Goal: Transaction & Acquisition: Purchase product/service

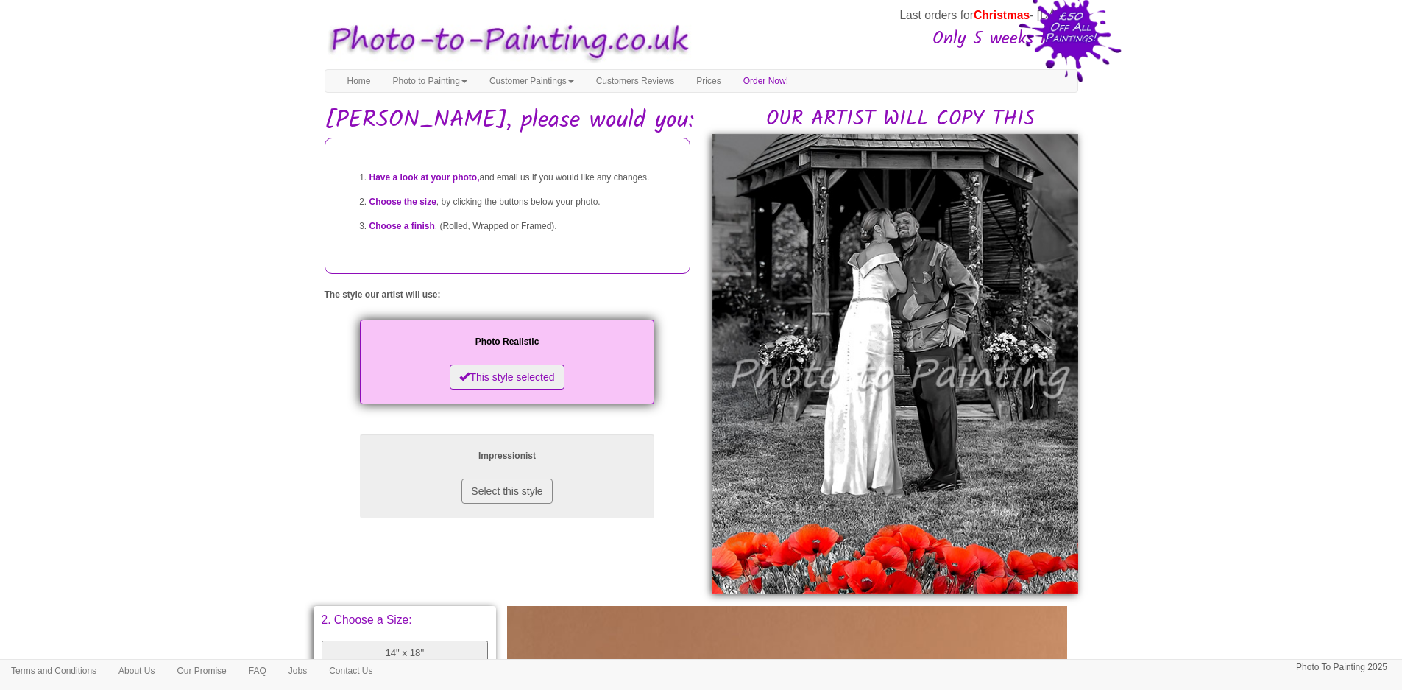
scroll to position [442, 0]
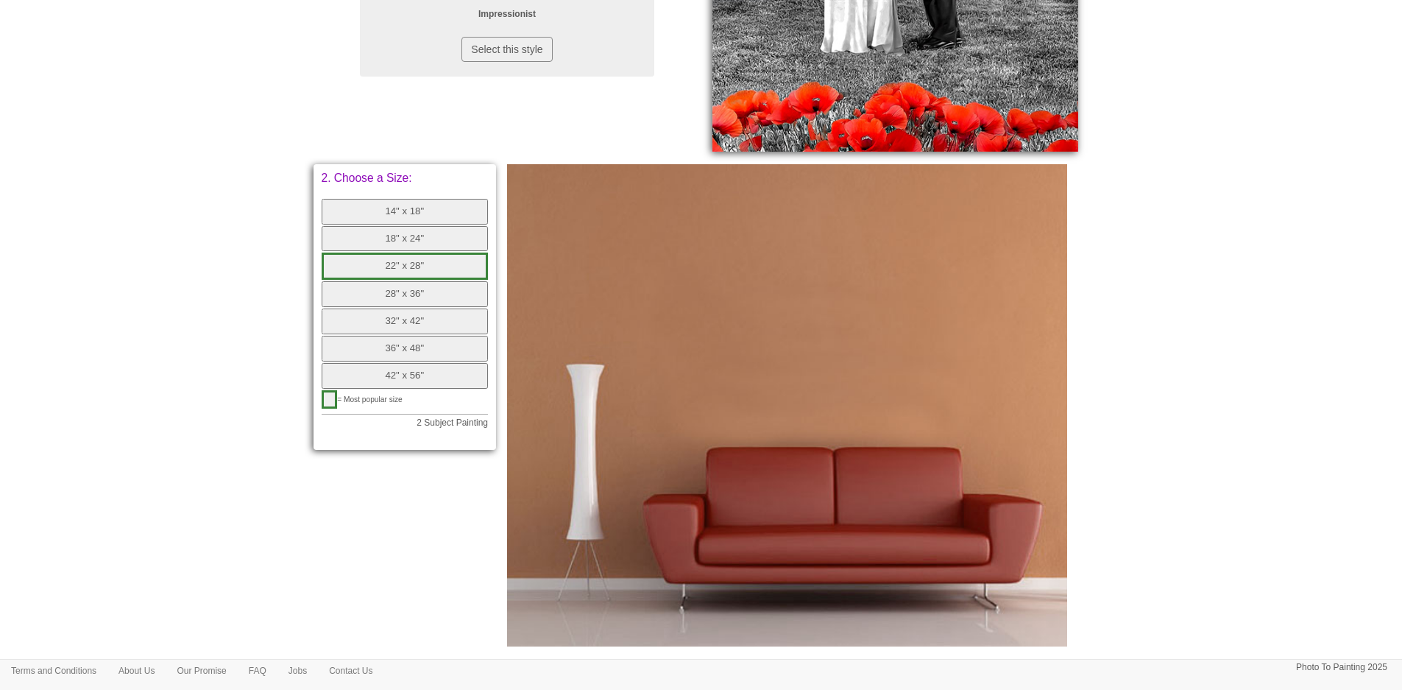
click at [429, 316] on button "32" x 42"" at bounding box center [405, 321] width 167 height 26
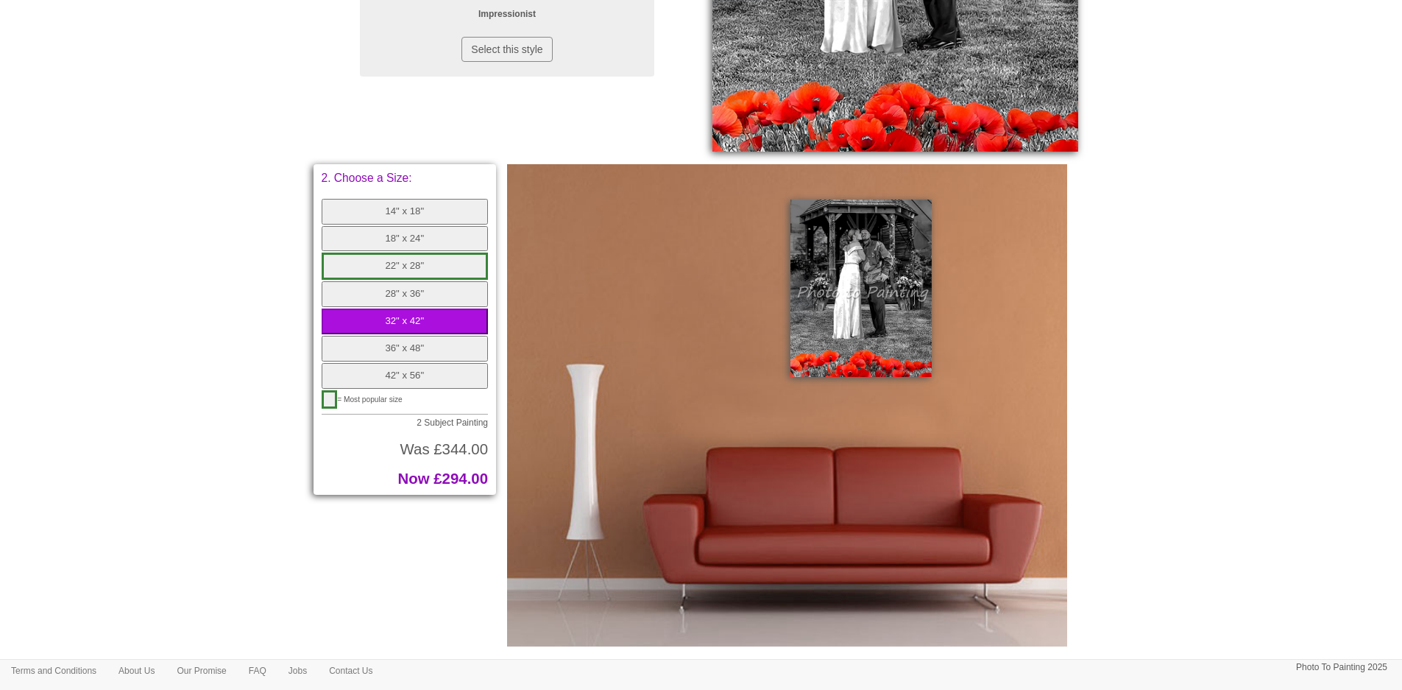
click at [350, 295] on button "28" x 36"" at bounding box center [405, 294] width 167 height 26
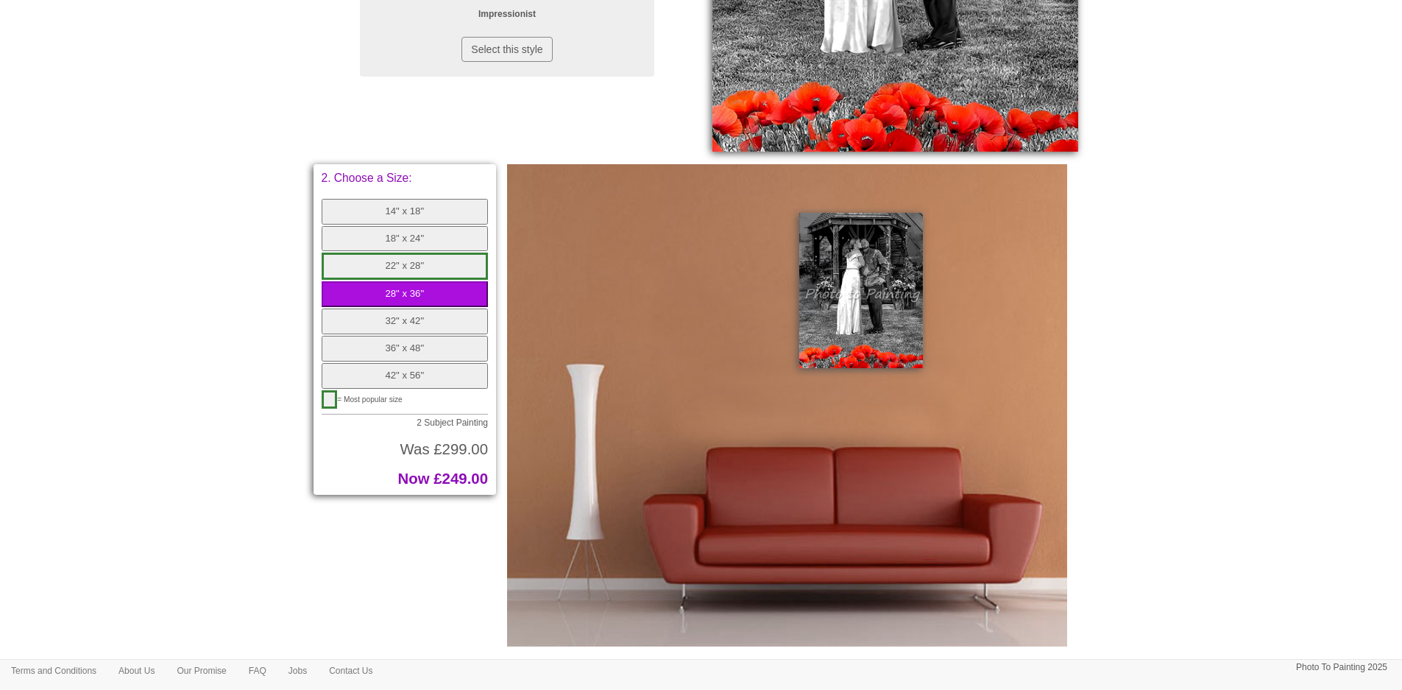
click at [360, 323] on button "32" x 42"" at bounding box center [405, 321] width 167 height 26
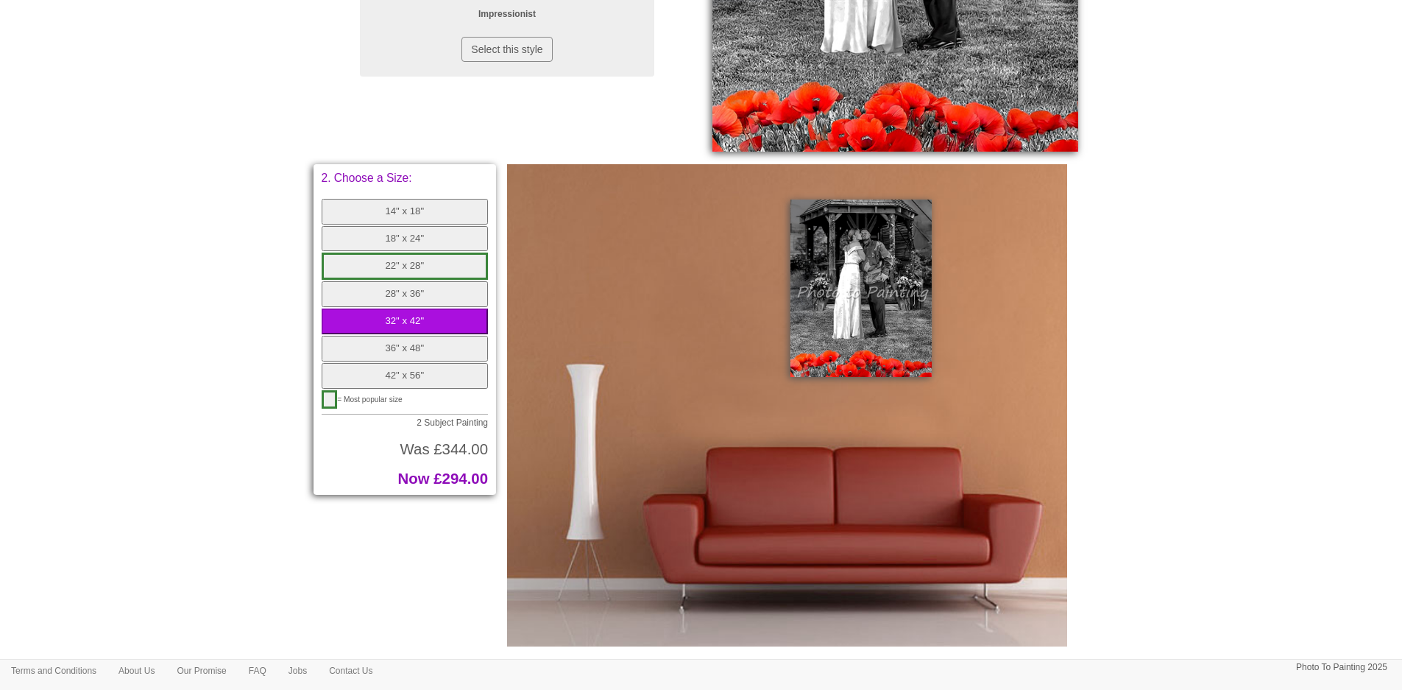
click at [354, 351] on button "36" x 48"" at bounding box center [405, 349] width 167 height 26
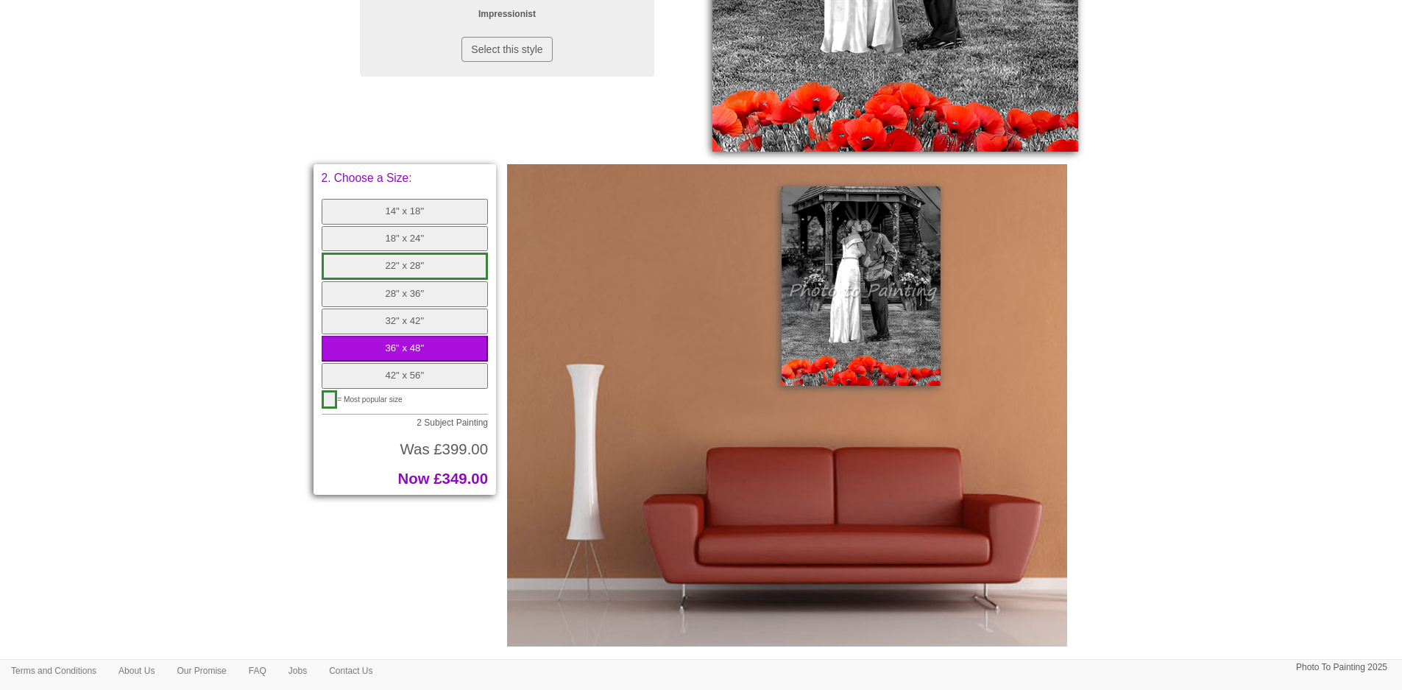
click at [369, 378] on button "42" x 56"" at bounding box center [405, 376] width 167 height 26
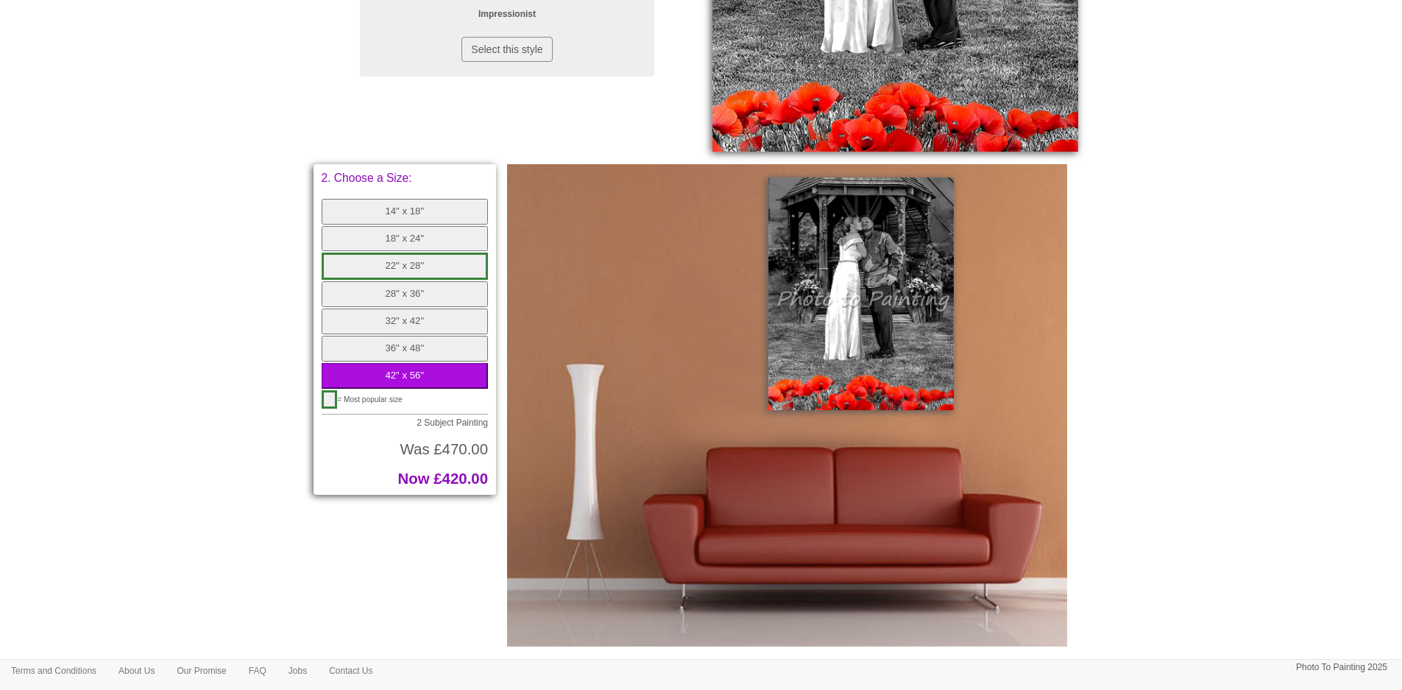
click at [438, 294] on button "28" x 36"" at bounding box center [405, 294] width 167 height 26
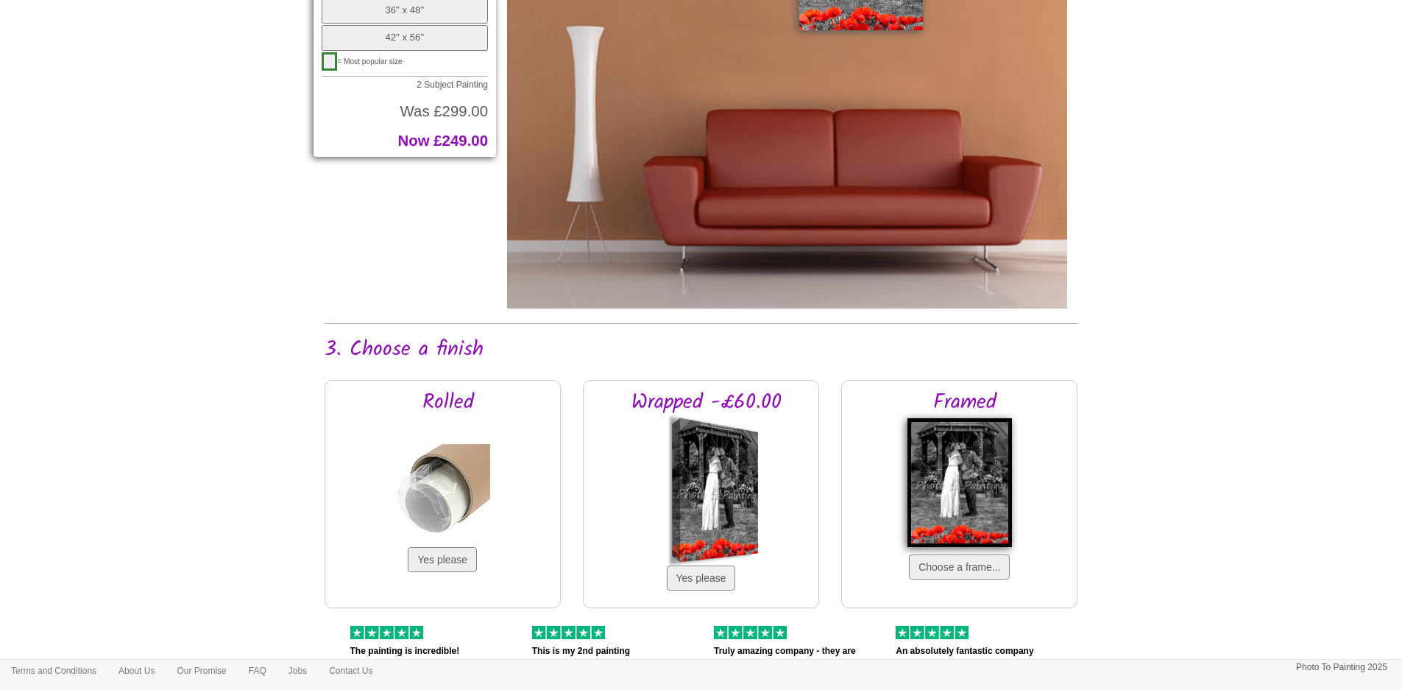
scroll to position [1030, 0]
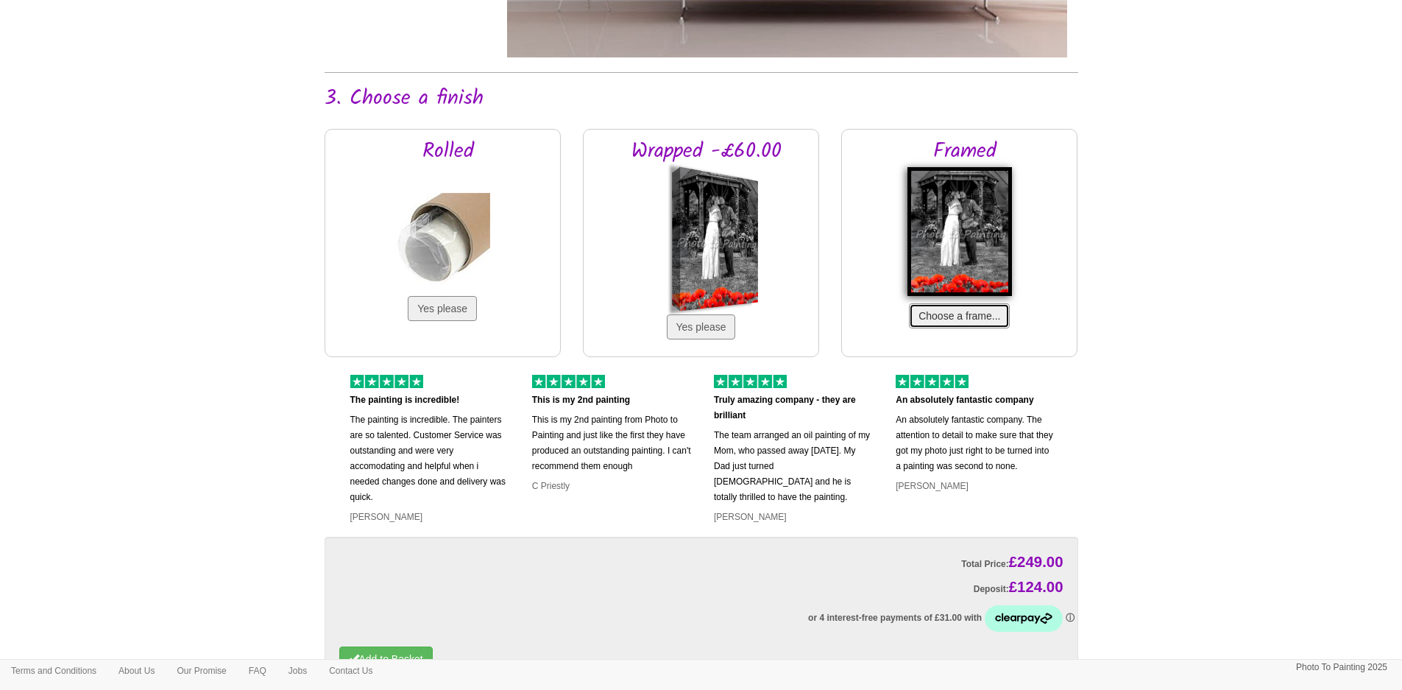
click at [986, 317] on button "Choose a frame..." at bounding box center [959, 315] width 101 height 25
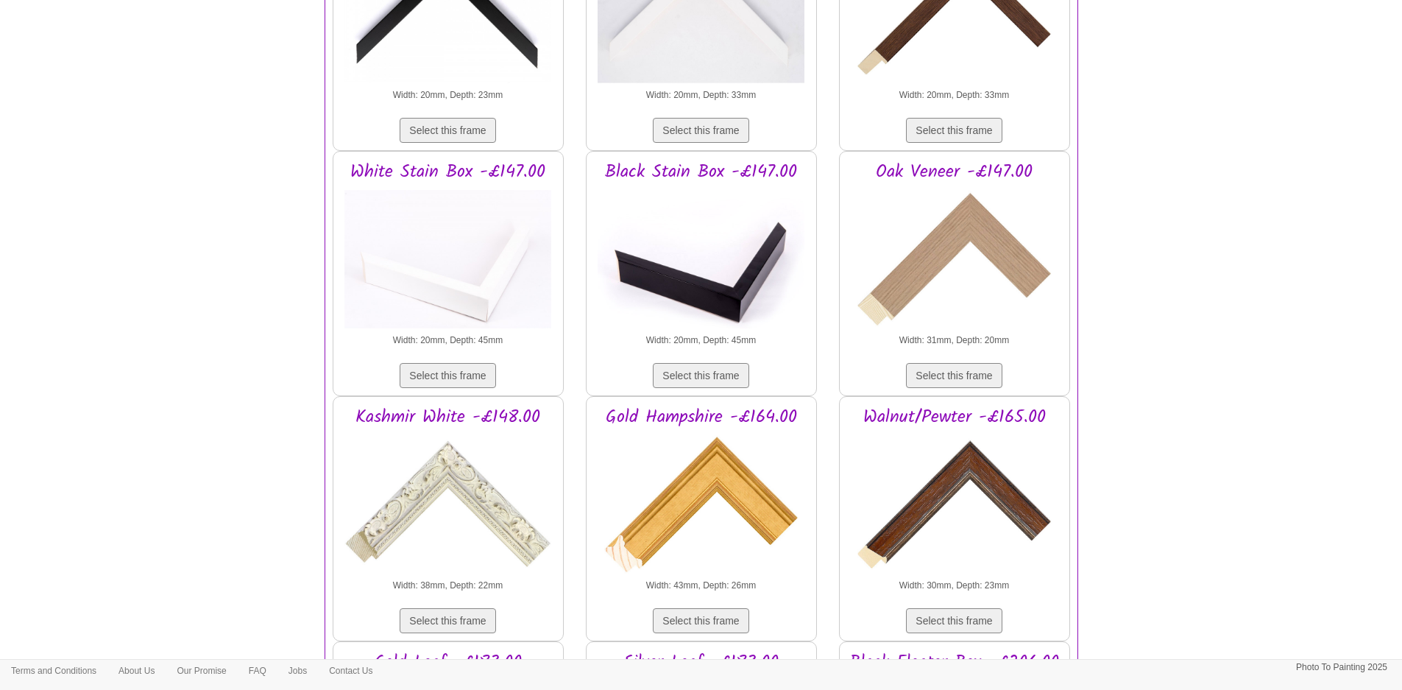
scroll to position [1472, 0]
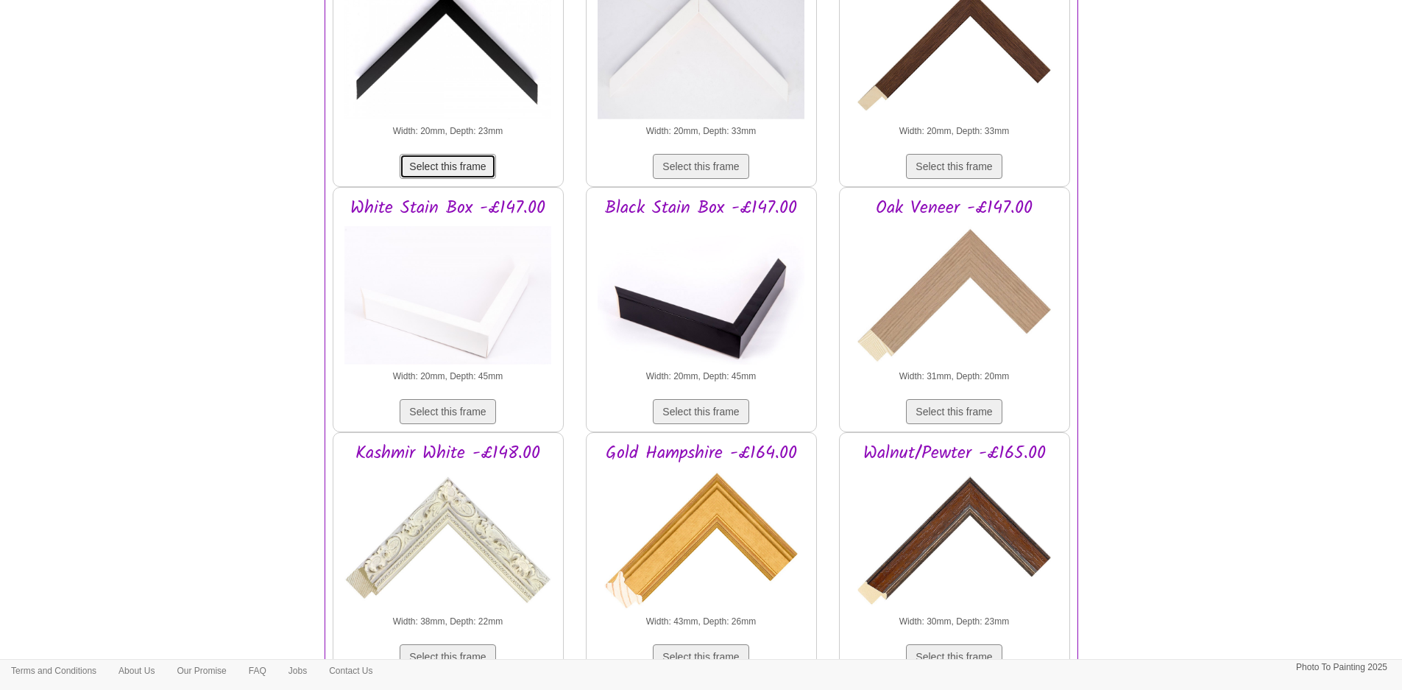
click at [442, 161] on button "Select this frame" at bounding box center [448, 166] width 96 height 25
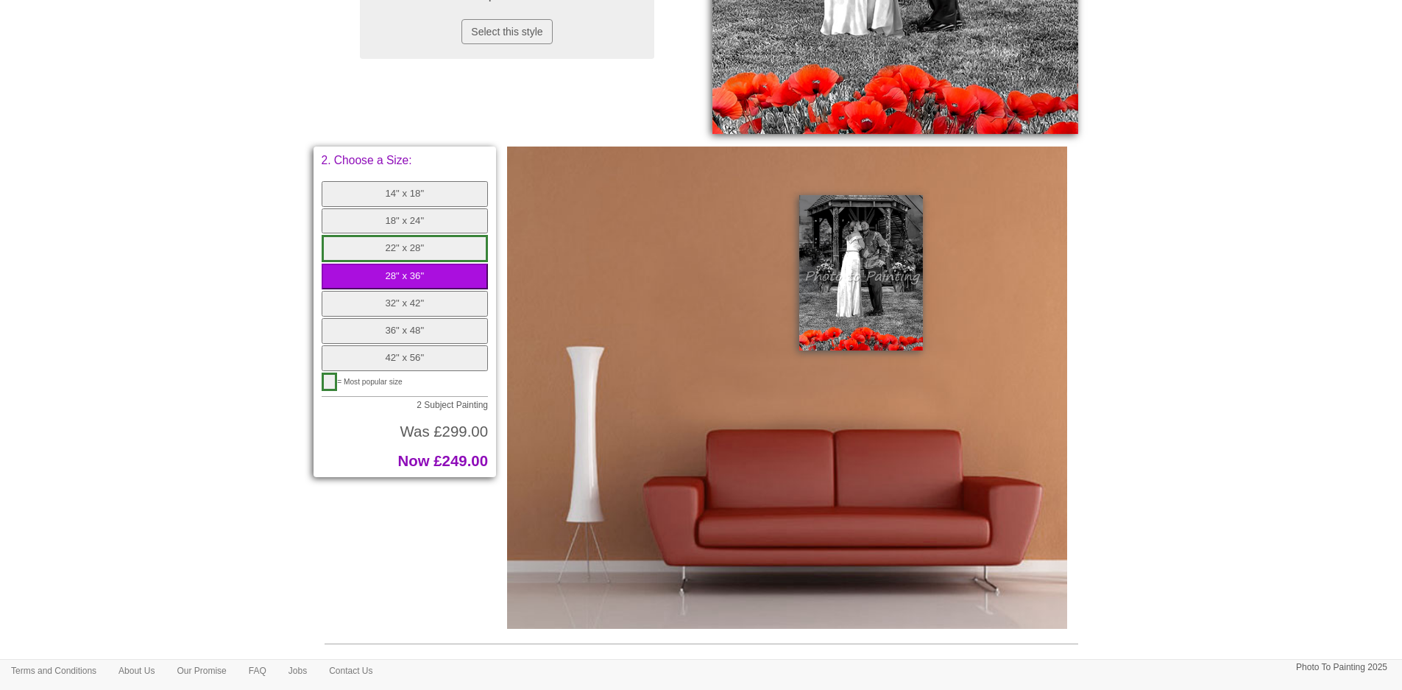
scroll to position [442, 0]
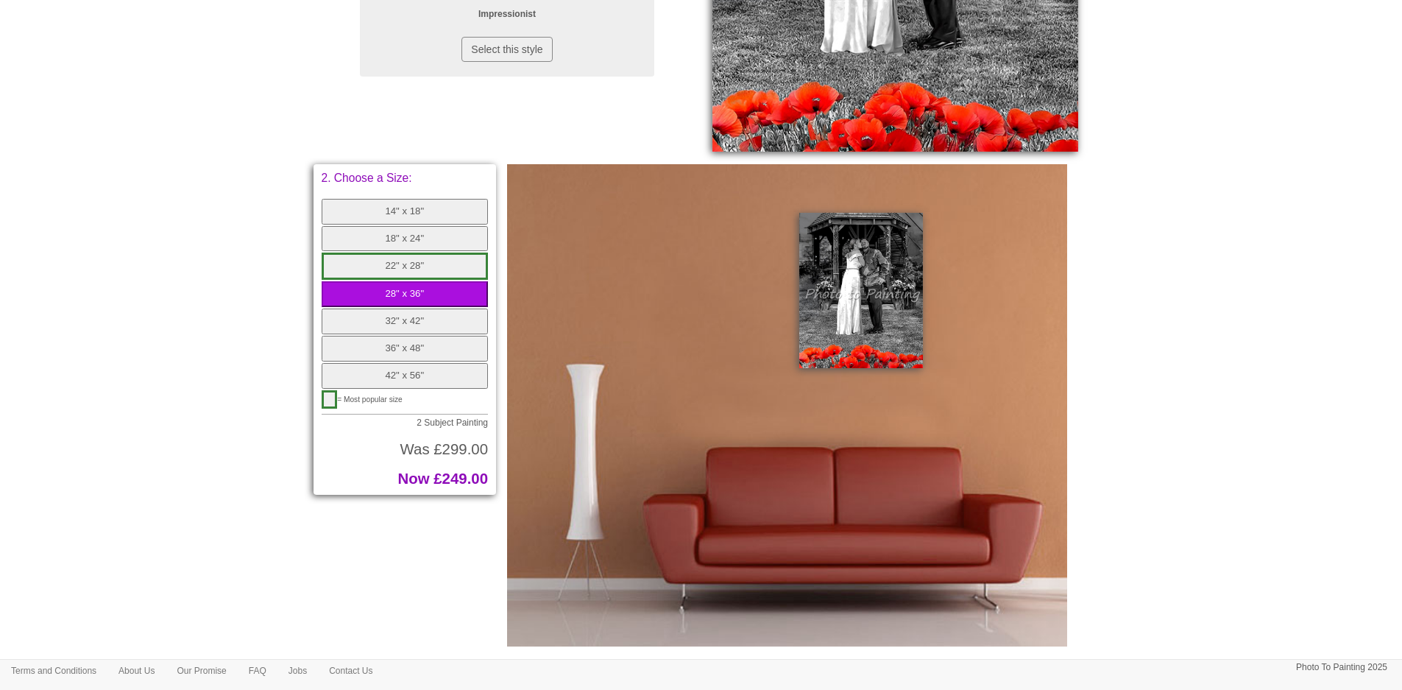
click at [423, 320] on button "32" x 42"" at bounding box center [405, 321] width 167 height 26
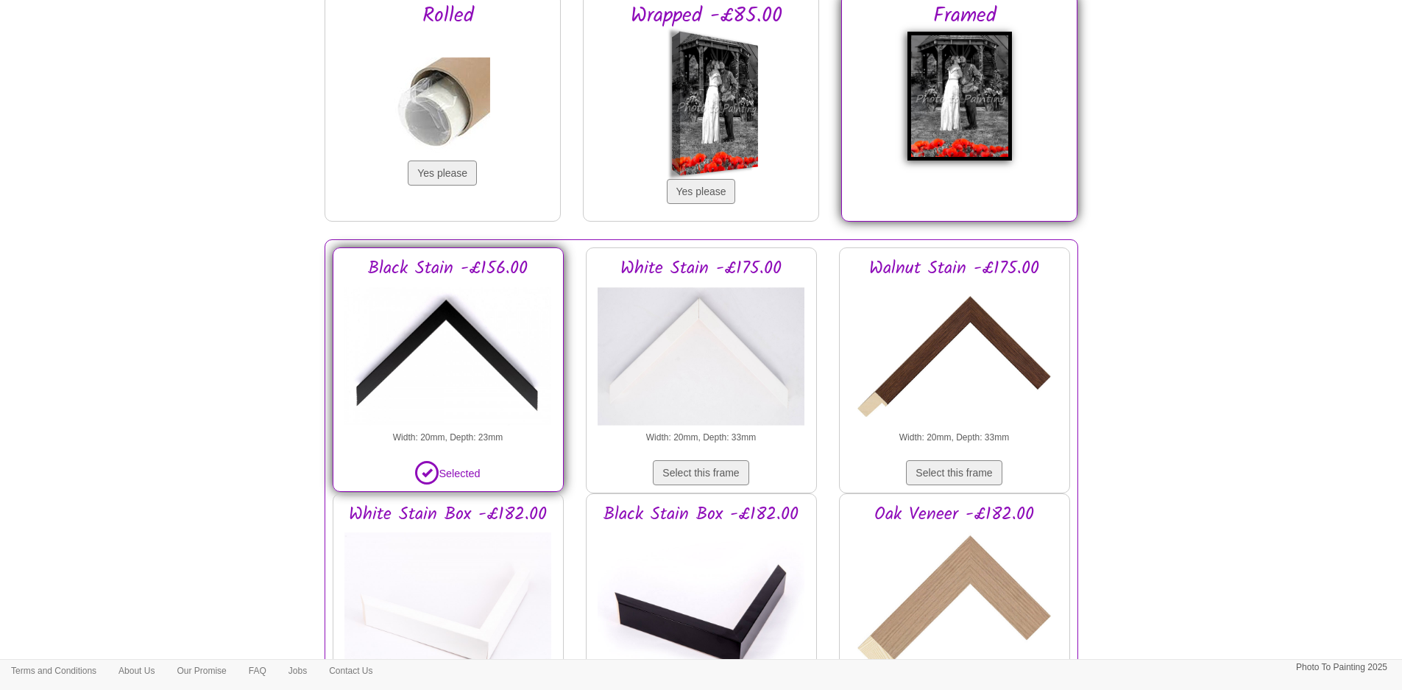
scroll to position [736, 0]
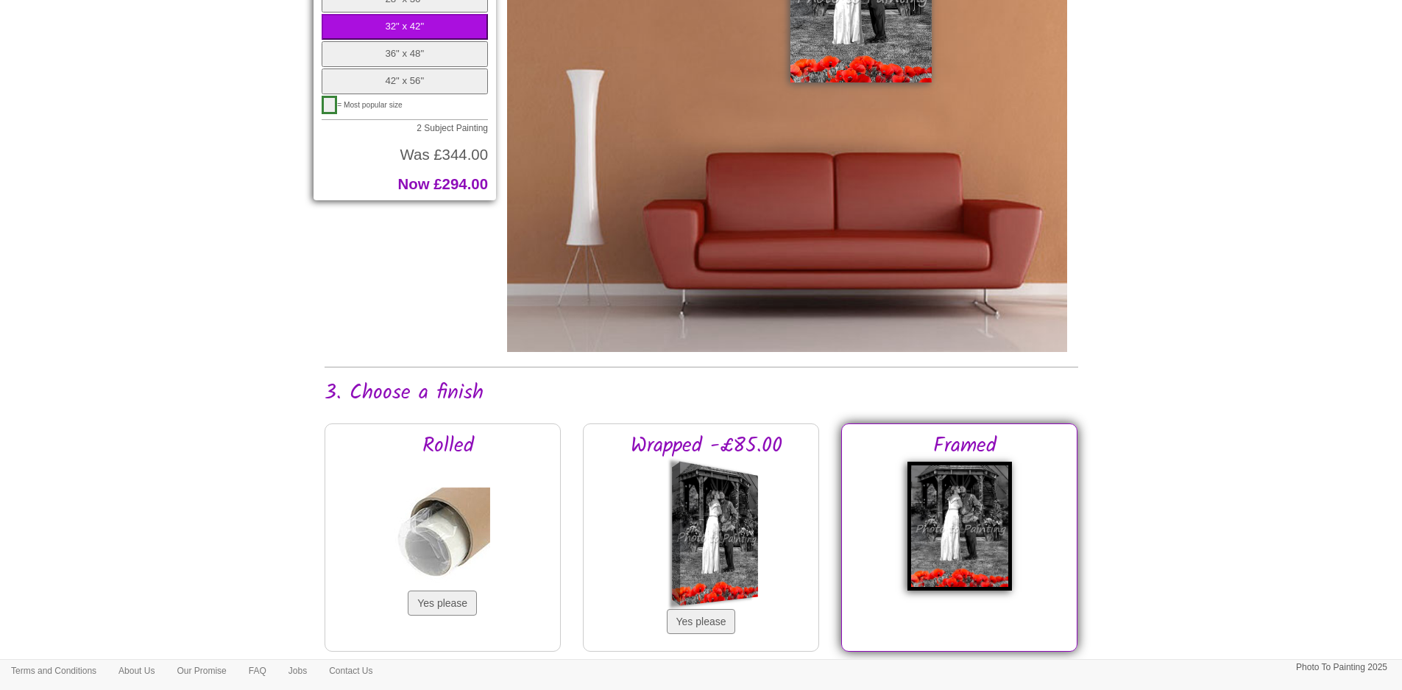
click at [370, 58] on button "36" x 48"" at bounding box center [405, 54] width 167 height 26
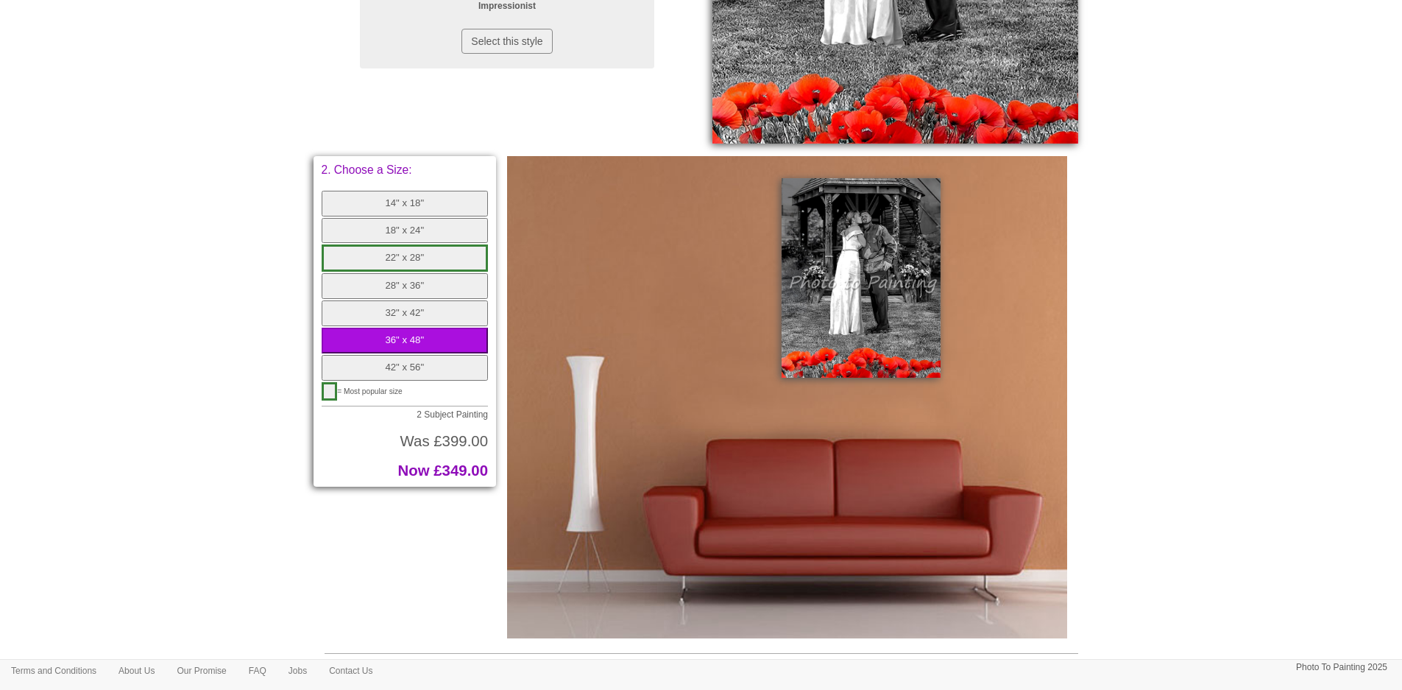
scroll to position [294, 0]
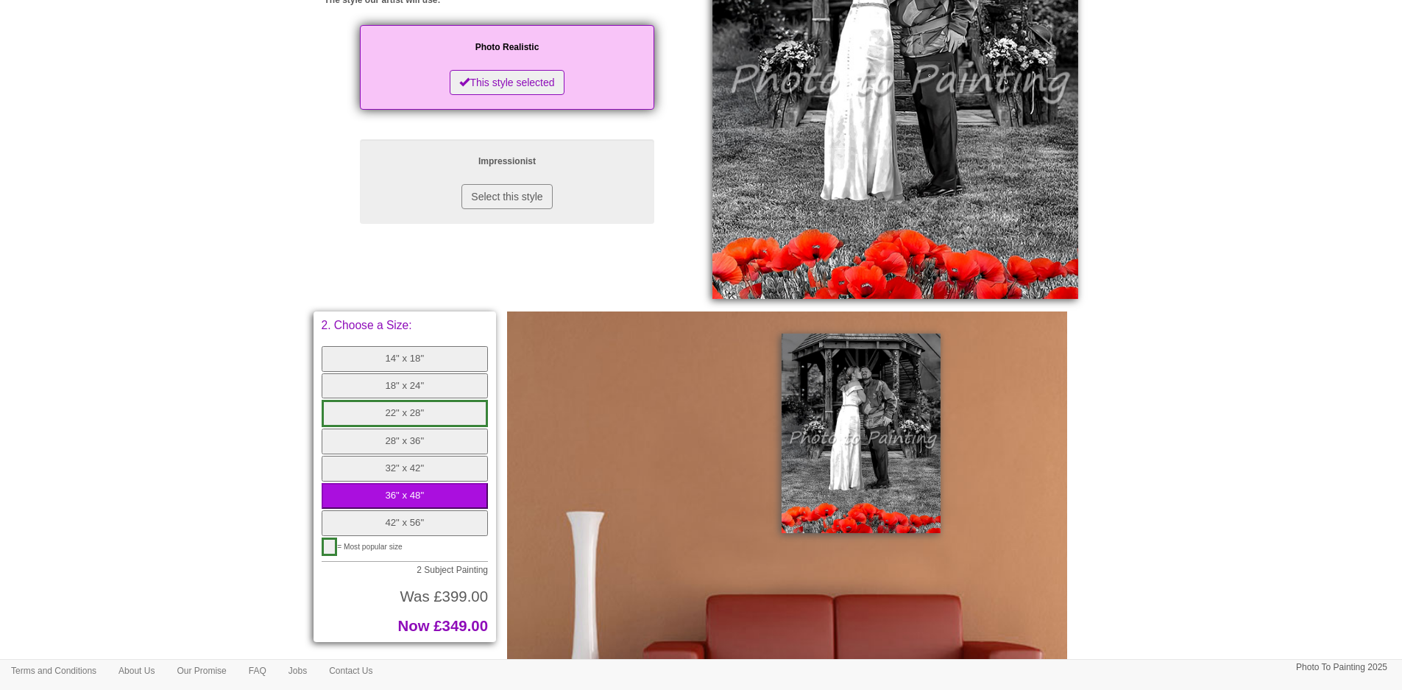
click at [400, 525] on button "42" x 56"" at bounding box center [405, 523] width 167 height 26
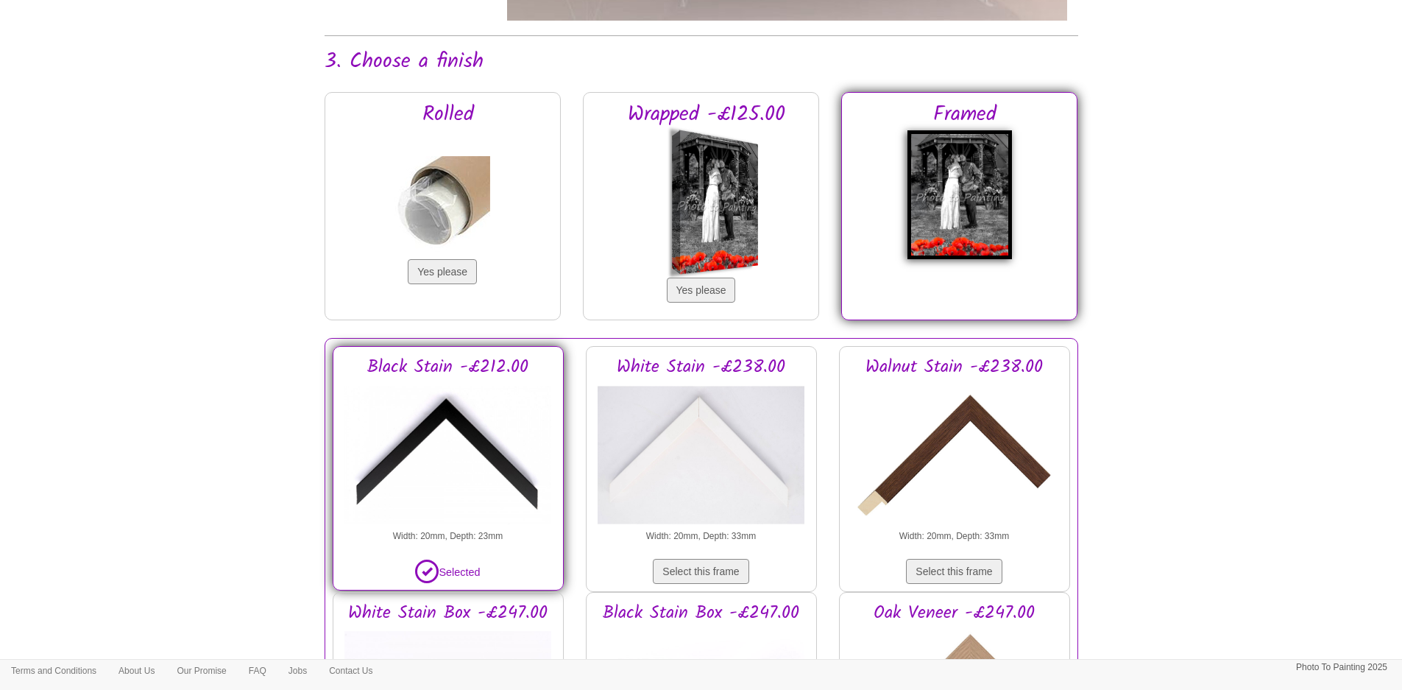
scroll to position [663, 0]
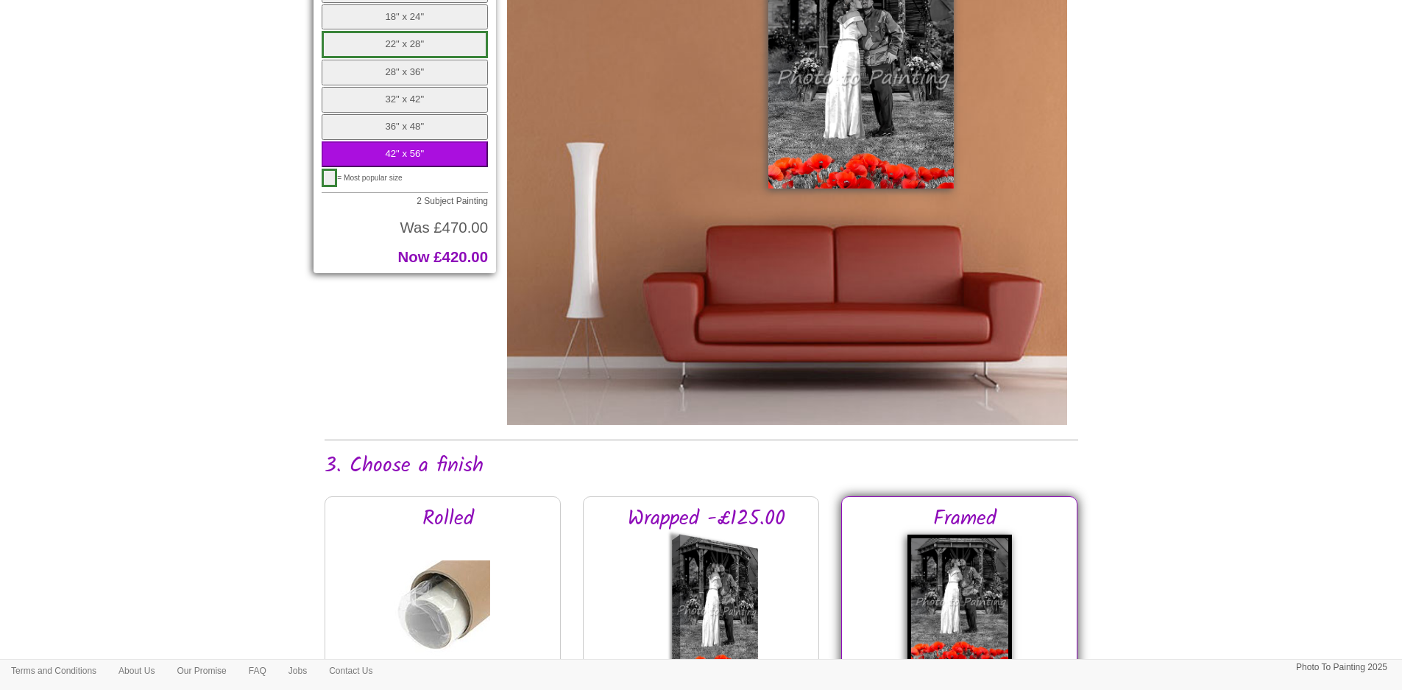
click at [414, 70] on button "28" x 36"" at bounding box center [405, 73] width 167 height 26
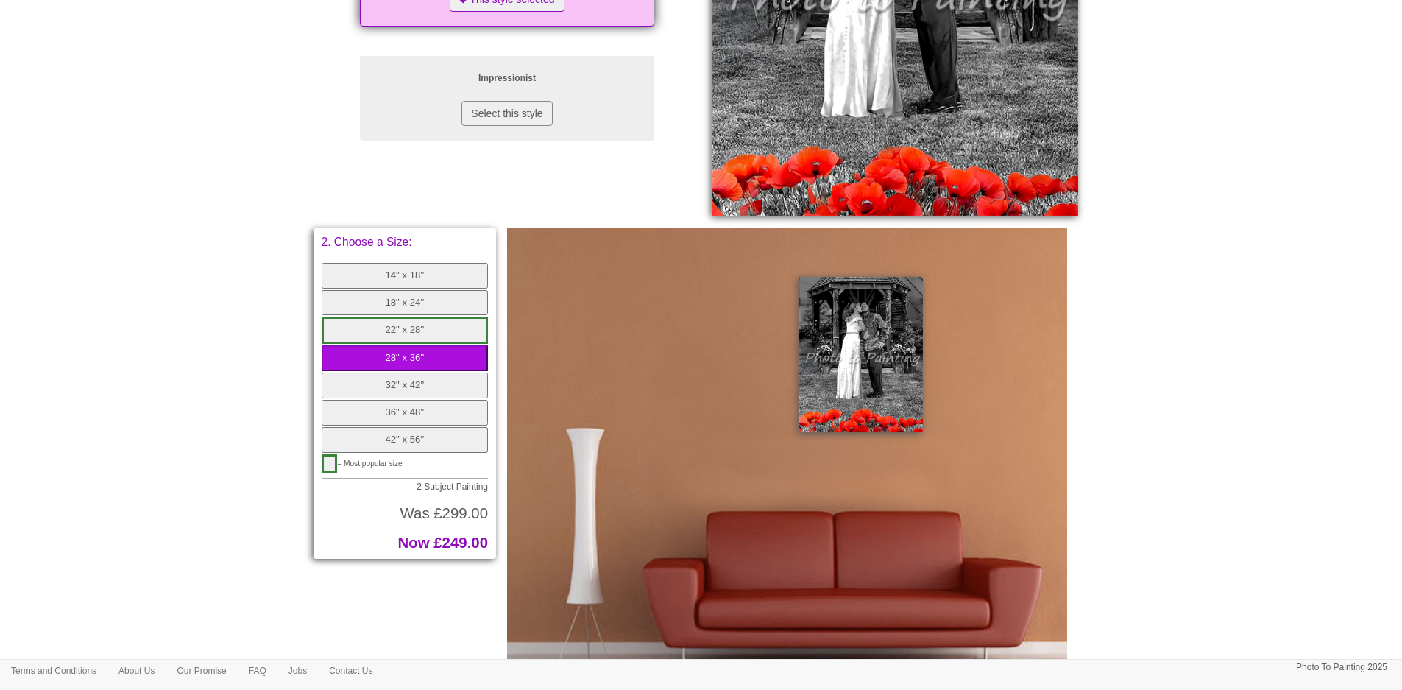
scroll to position [369, 0]
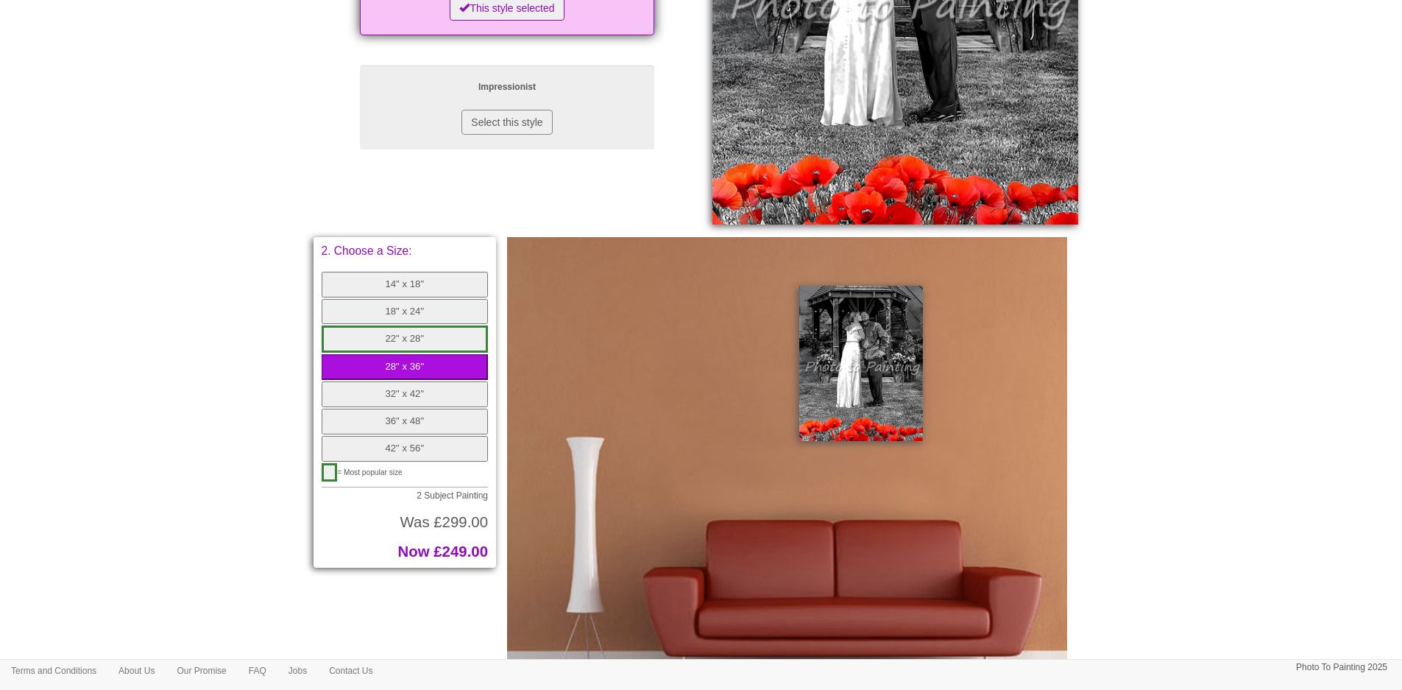
click at [367, 397] on button "32" x 42"" at bounding box center [405, 394] width 167 height 26
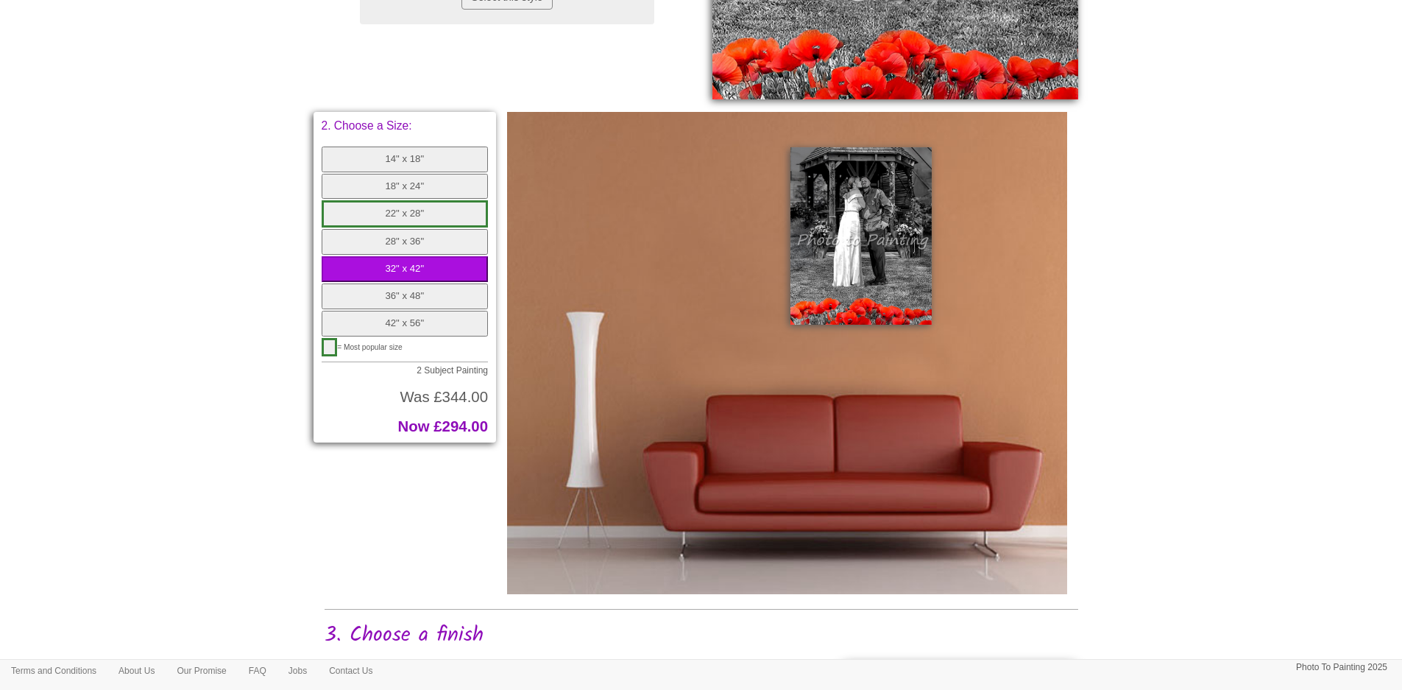
scroll to position [496, 0]
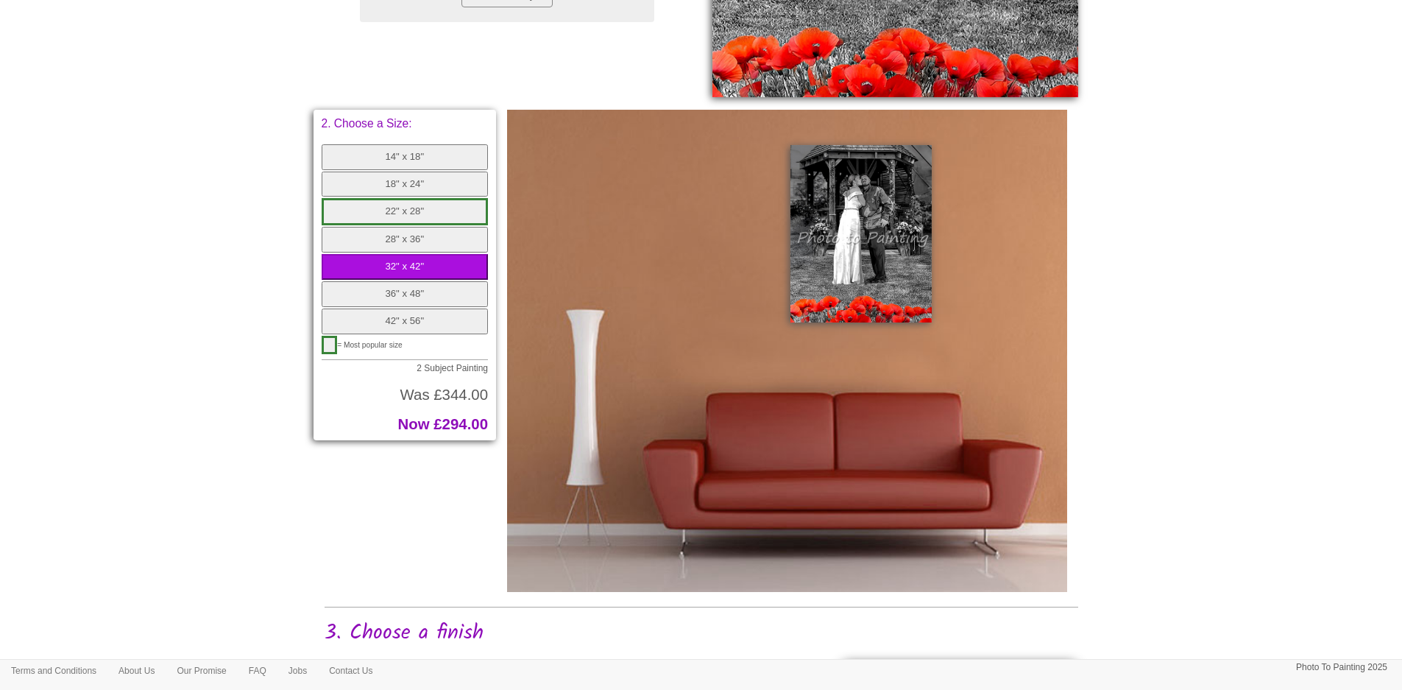
click at [423, 294] on button "36" x 48"" at bounding box center [405, 294] width 167 height 26
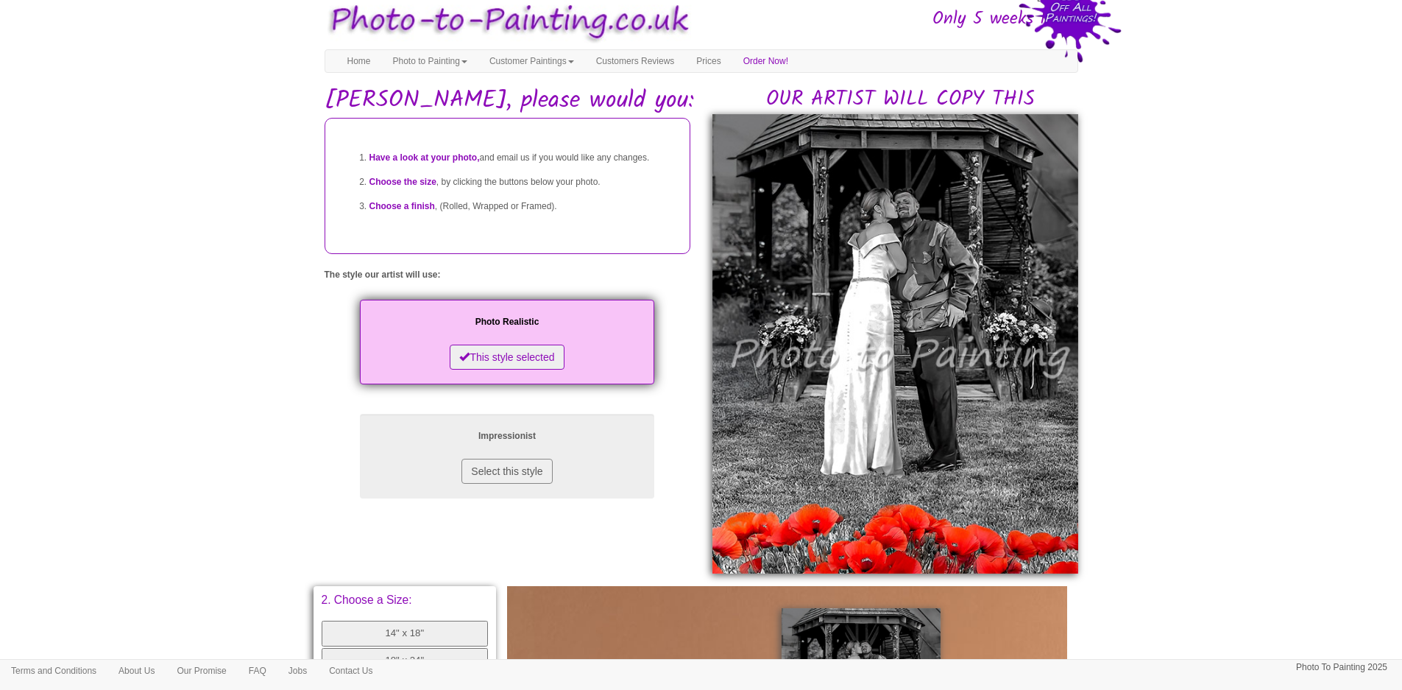
scroll to position [0, 0]
